Goal: Transaction & Acquisition: Purchase product/service

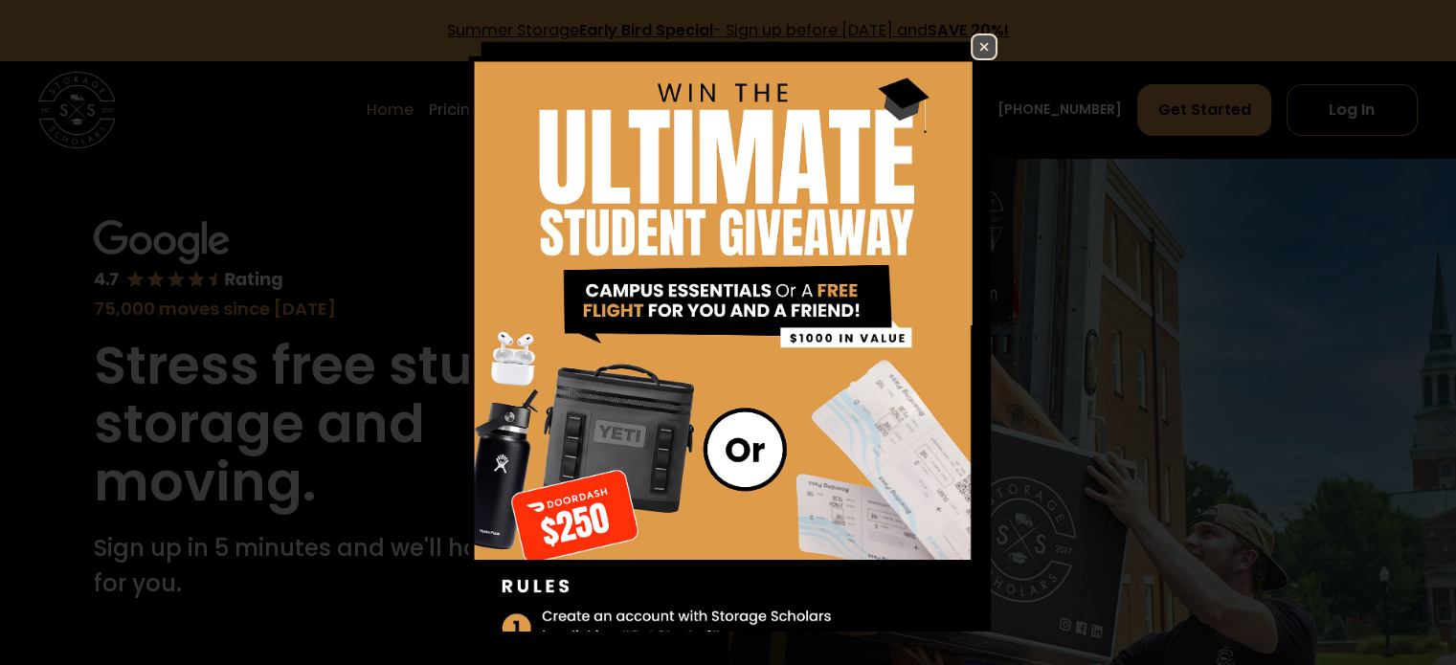
click at [973, 47] on img at bounding box center [984, 46] width 23 height 23
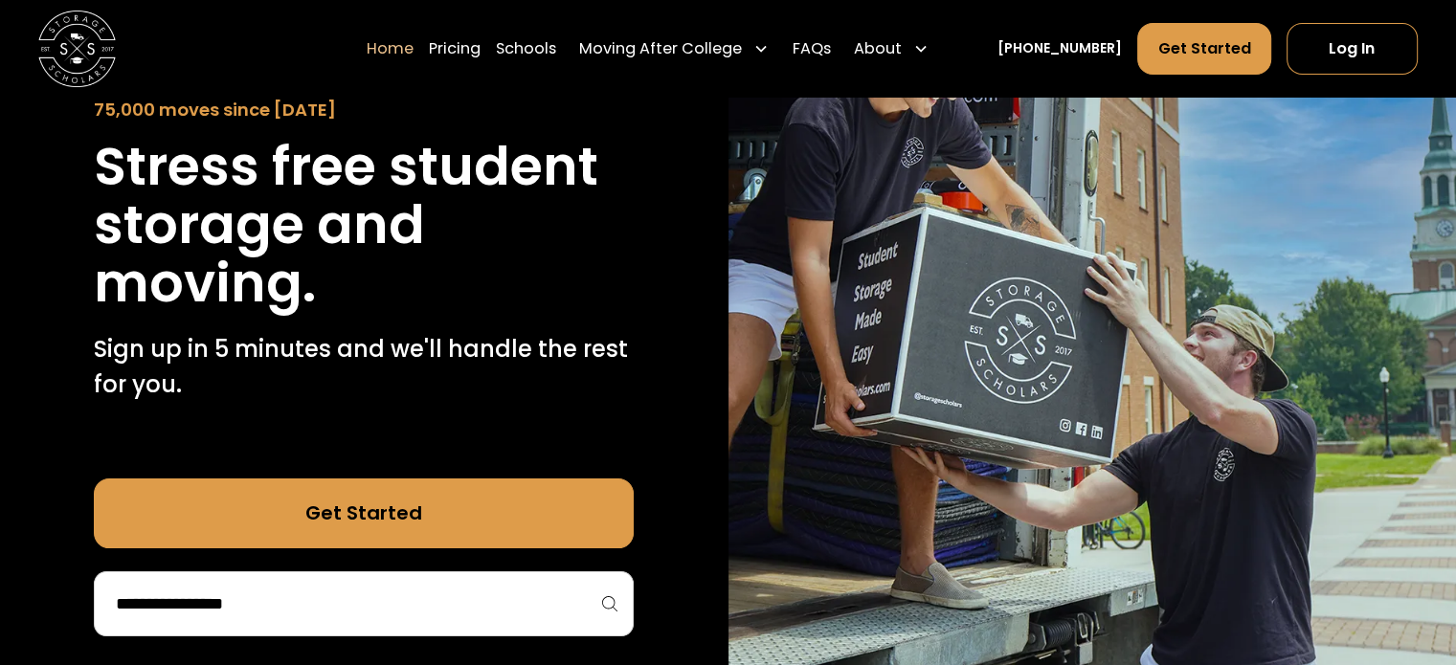
scroll to position [161, 0]
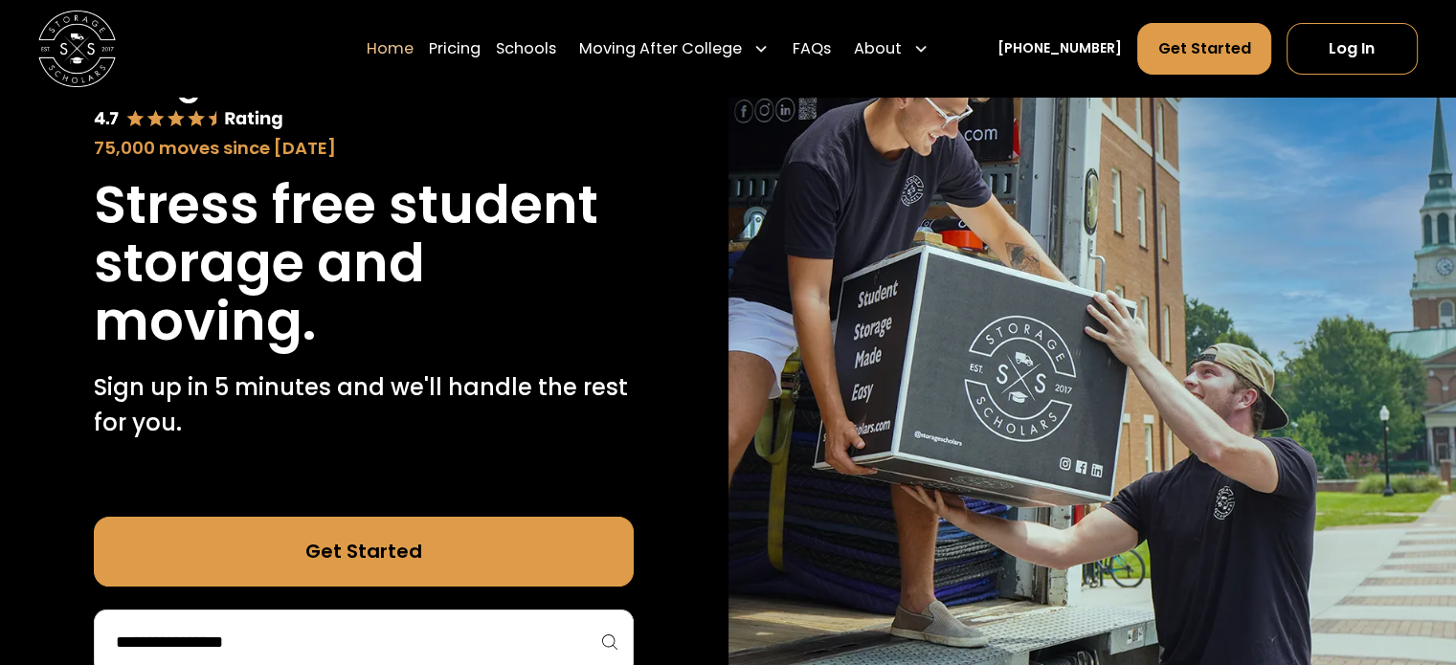
click at [513, 617] on div at bounding box center [364, 642] width 540 height 65
click at [494, 618] on div at bounding box center [364, 642] width 540 height 65
click at [418, 619] on div at bounding box center [364, 642] width 540 height 65
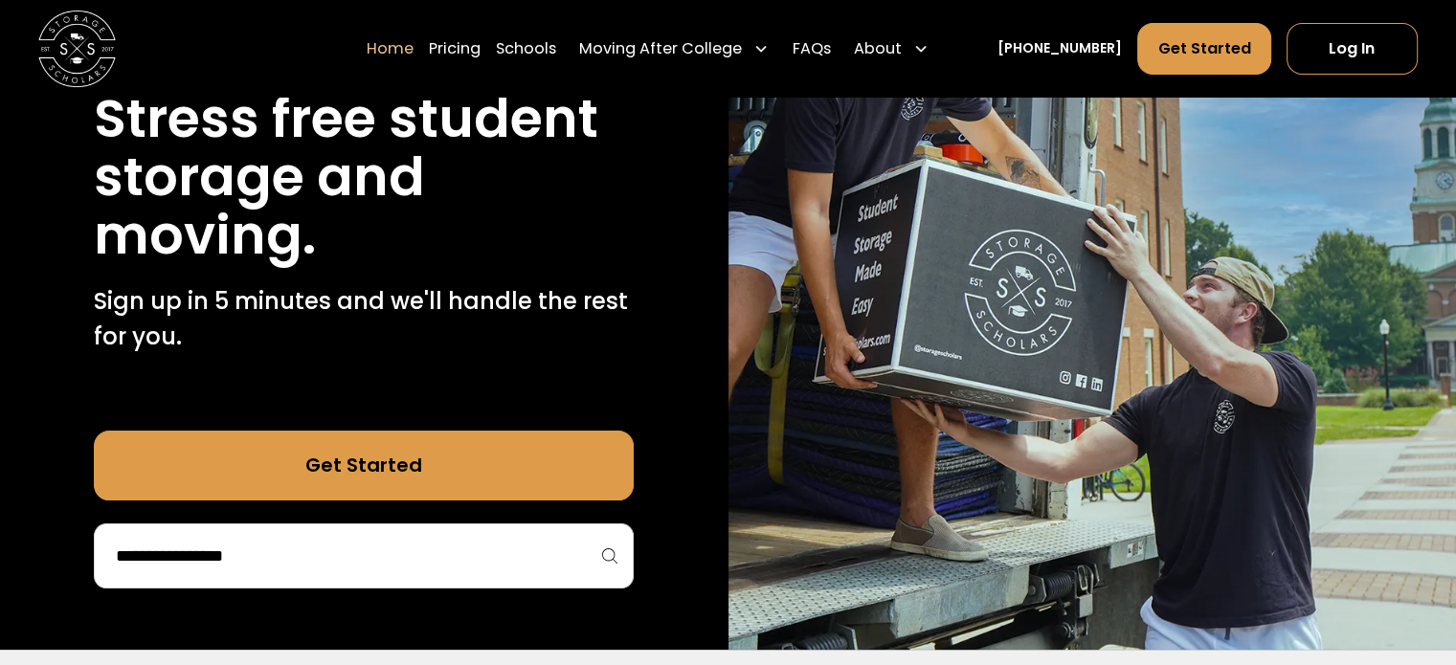
scroll to position [211, 0]
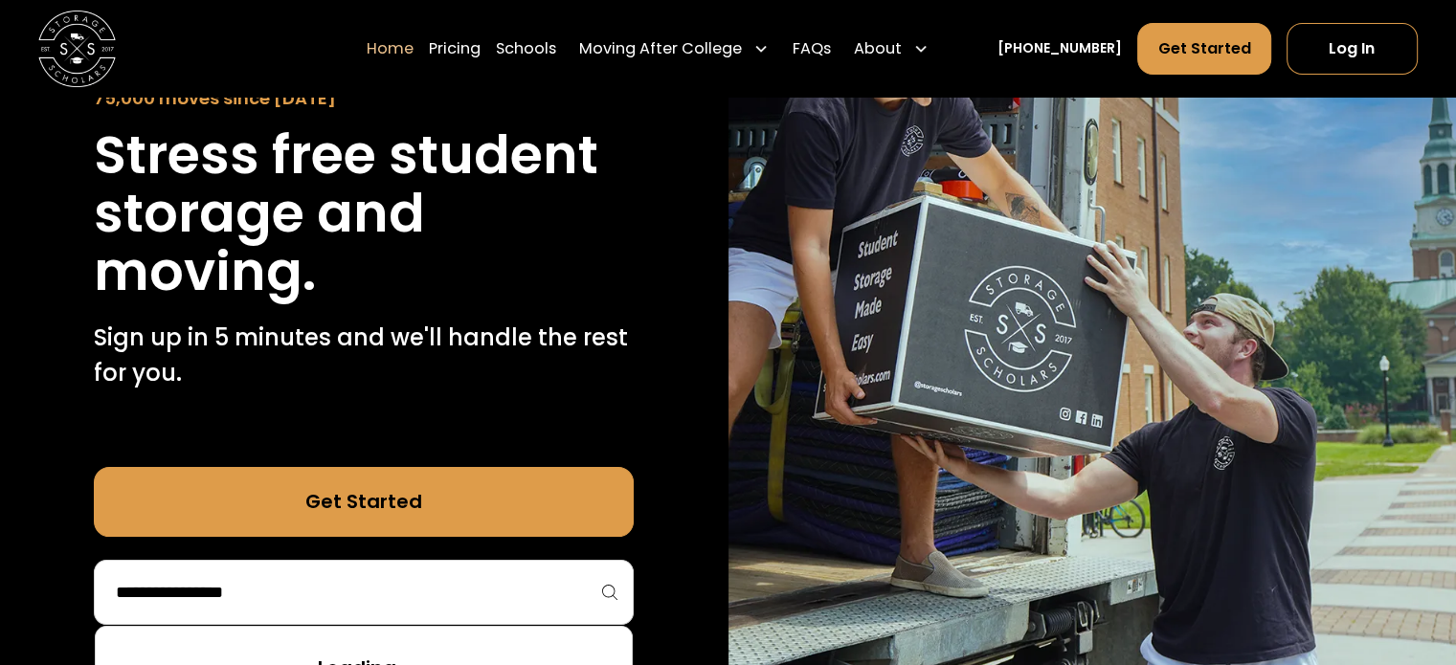
click at [269, 593] on input "search" at bounding box center [364, 592] width 500 height 33
type input "******"
click at [244, 643] on link at bounding box center [363, 658] width 521 height 42
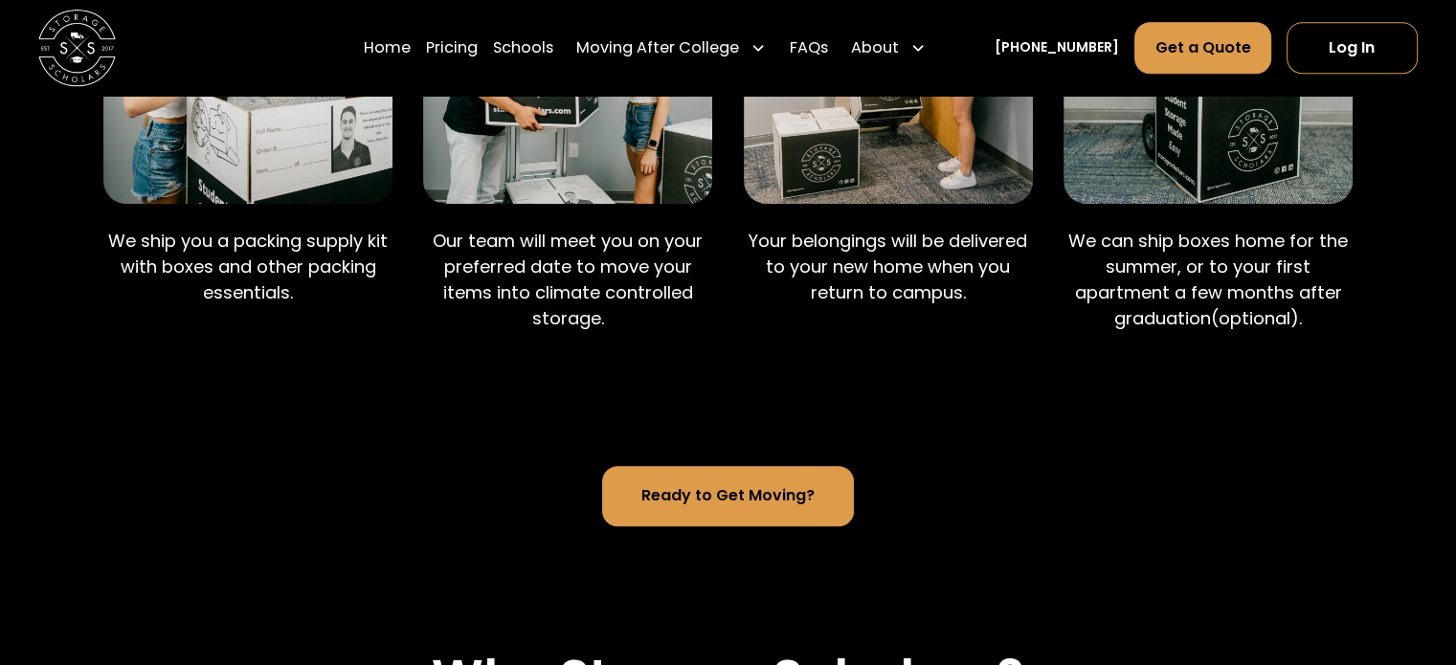
scroll to position [1293, 0]
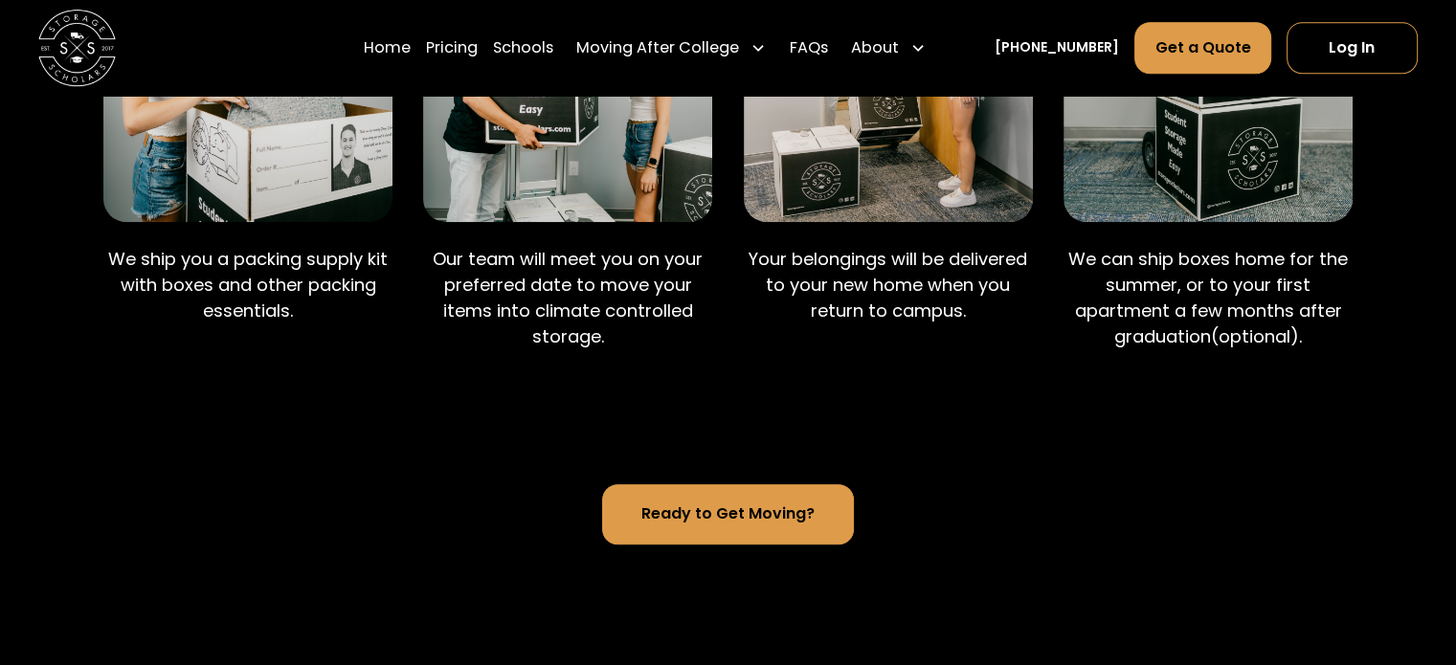
click at [750, 497] on link "Ready to Get Moving?" at bounding box center [728, 513] width 253 height 59
